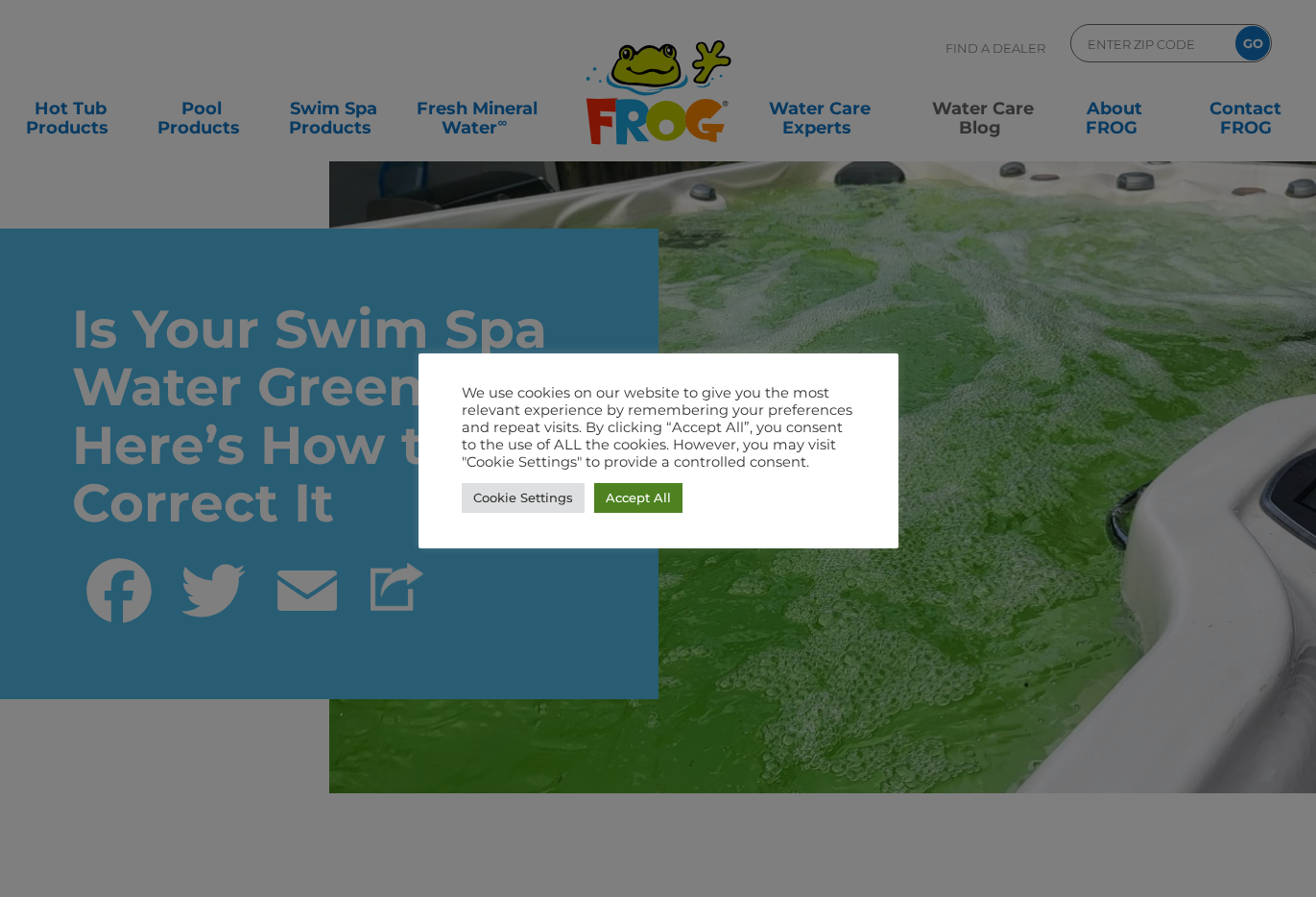
click at [641, 493] on link "Accept All" at bounding box center [638, 498] width 88 height 30
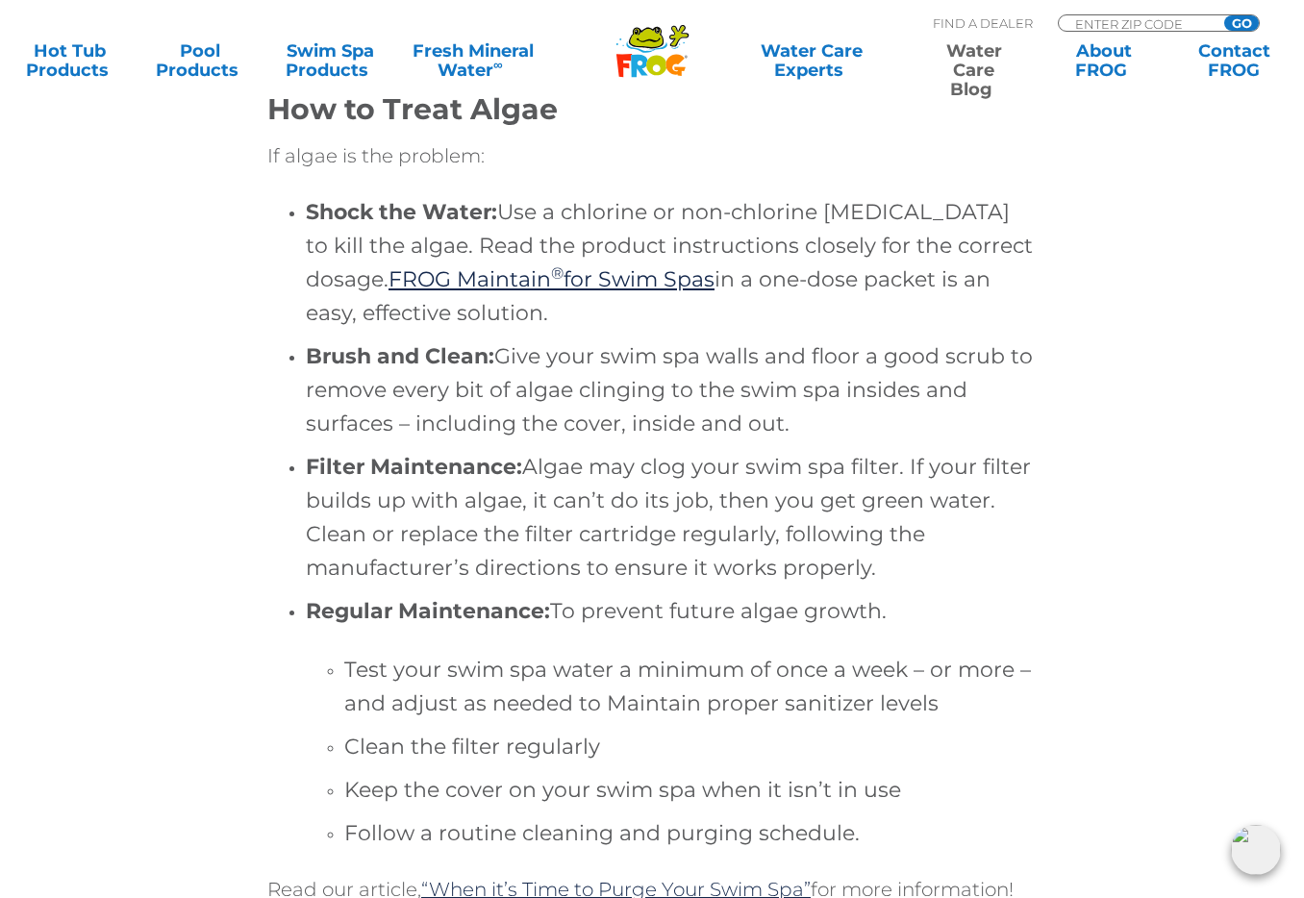
scroll to position [5493, 0]
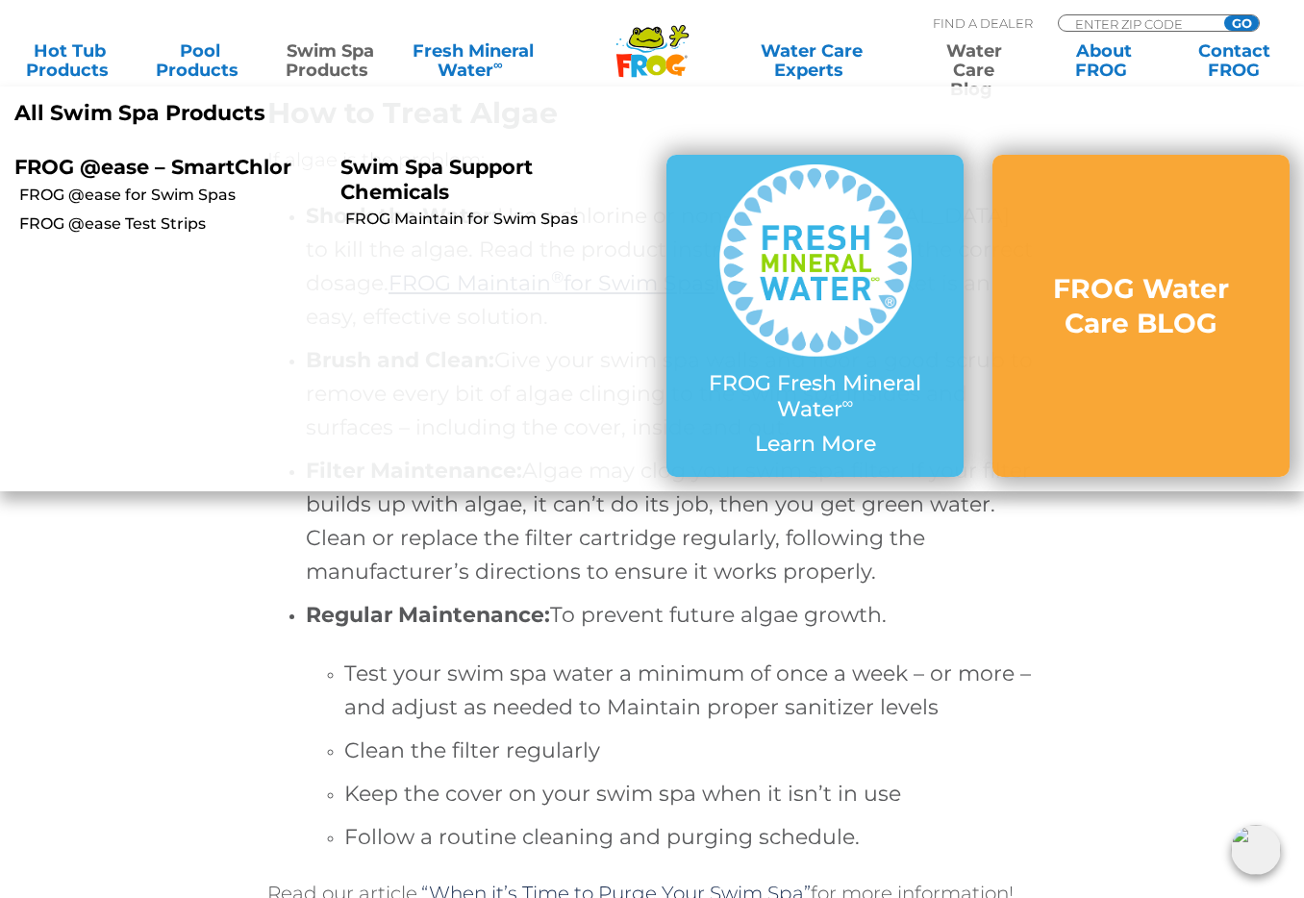
click at [320, 47] on link "Swim Spa Products" at bounding box center [330, 60] width 101 height 38
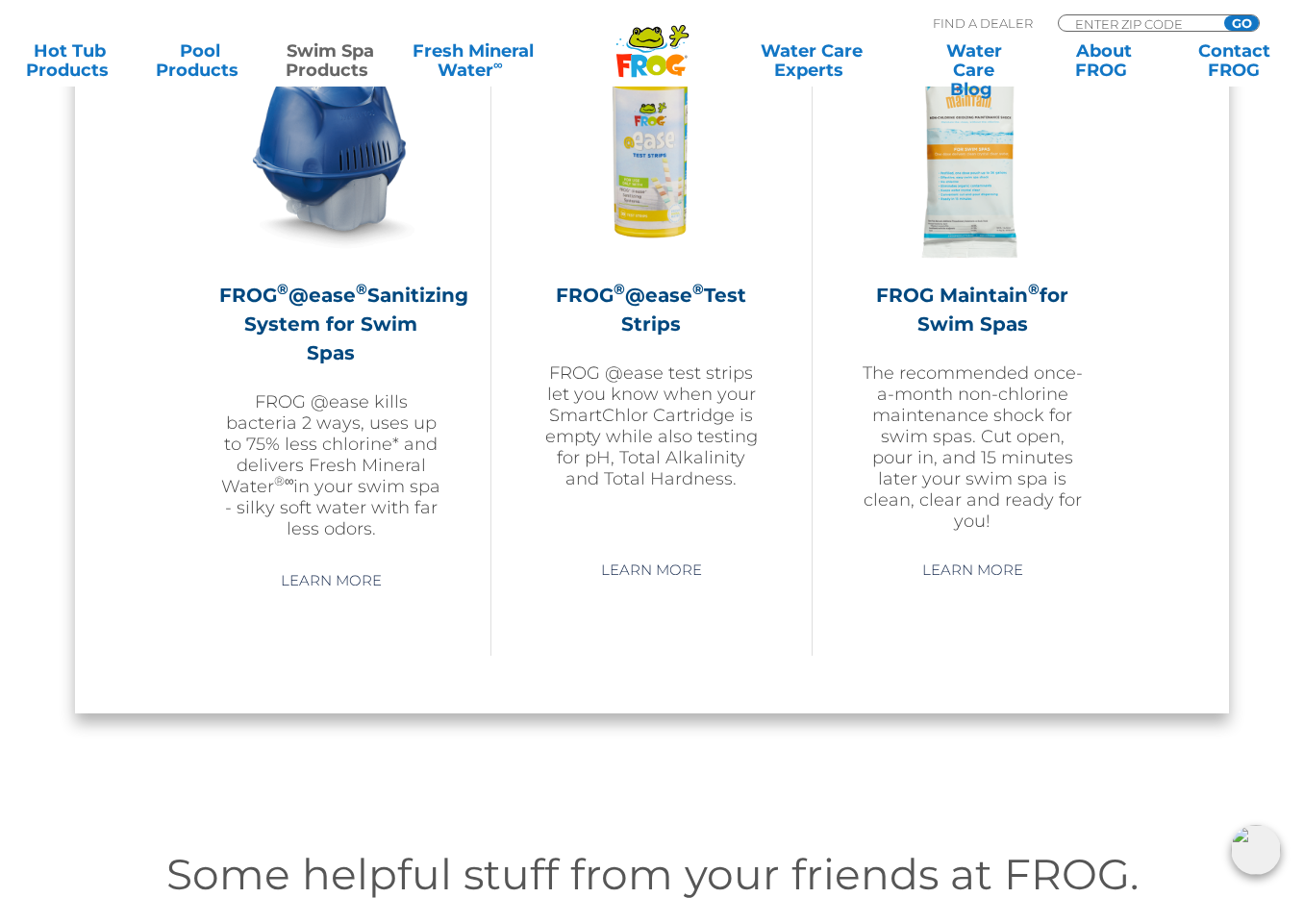
scroll to position [1802, 0]
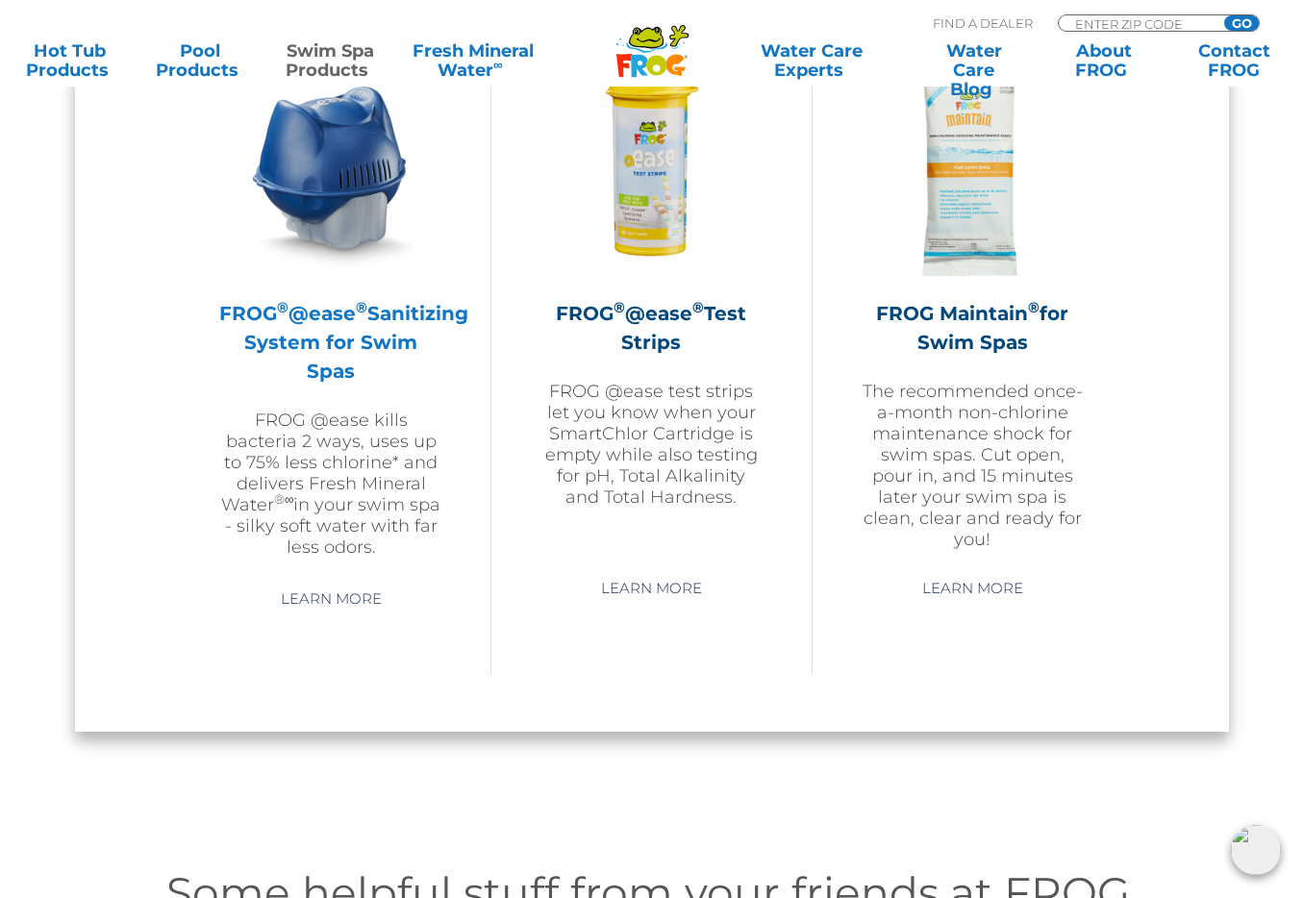
click at [356, 359] on h2 "FROG ® @ease ® Sanitizing System for Swim Spas" at bounding box center [330, 342] width 223 height 87
